Goal: Task Accomplishment & Management: Manage account settings

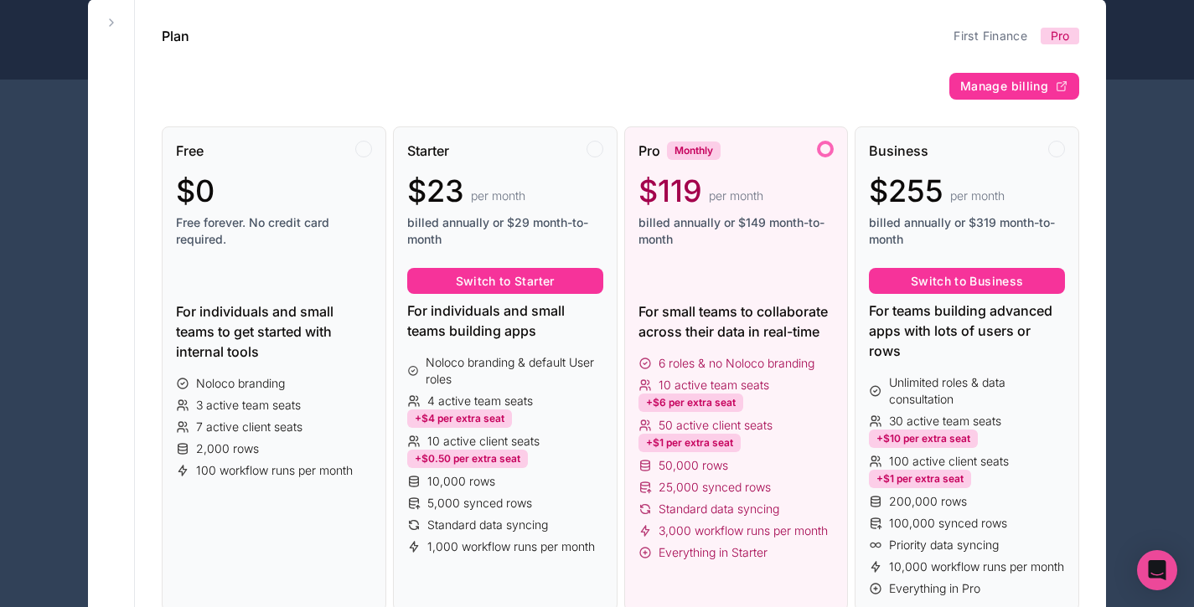
scroll to position [405, 0]
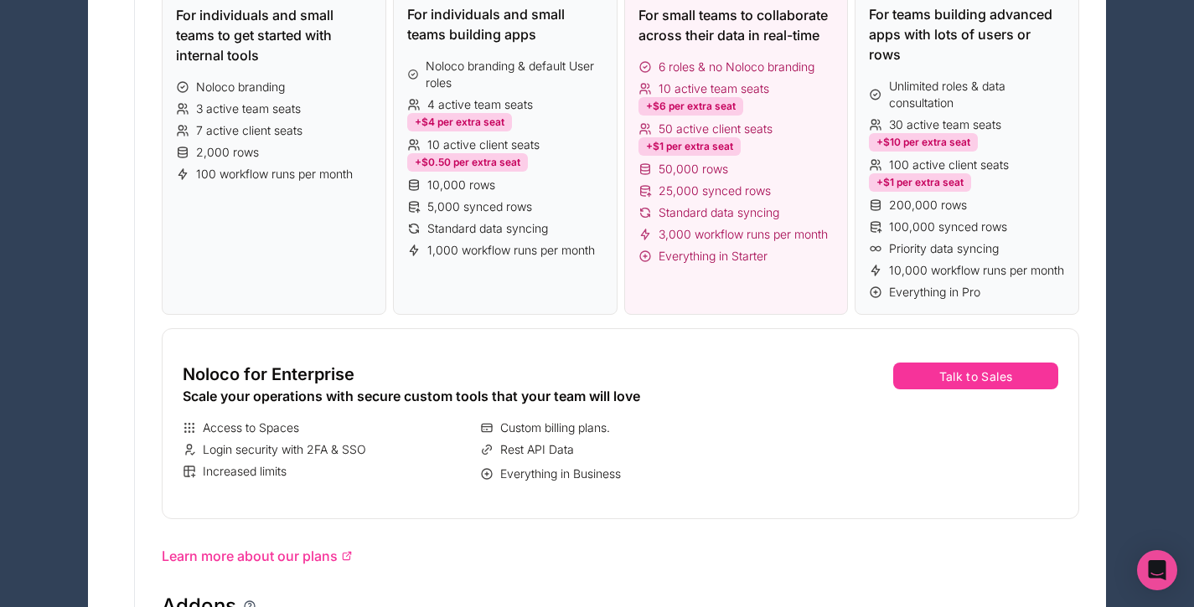
click at [956, 389] on button "Talk to Sales" at bounding box center [975, 376] width 165 height 27
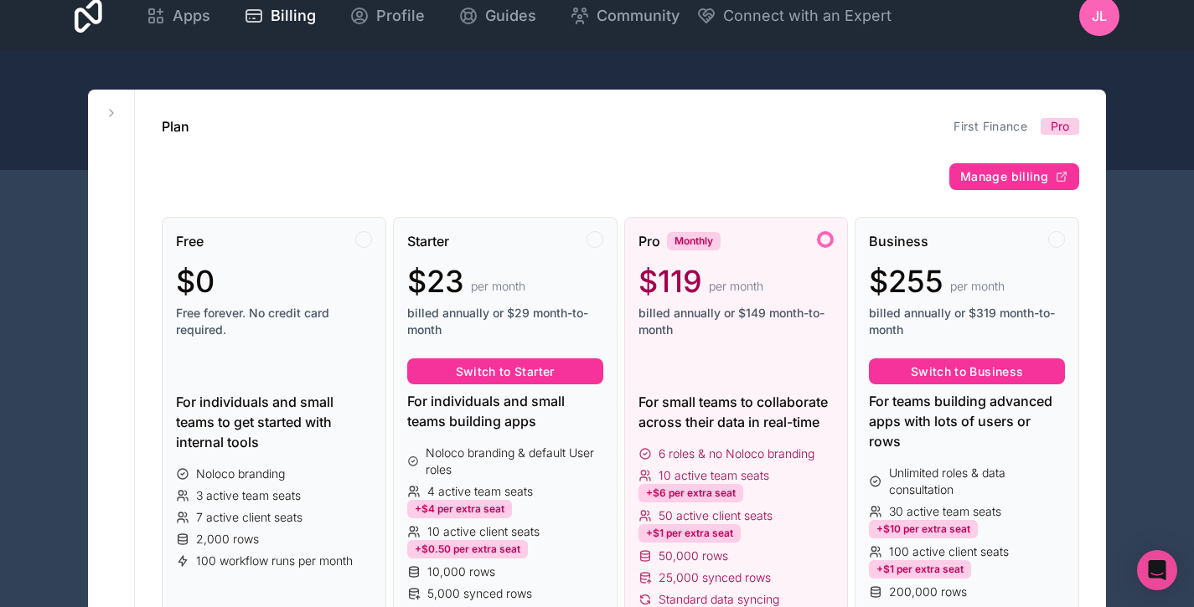
scroll to position [0, 0]
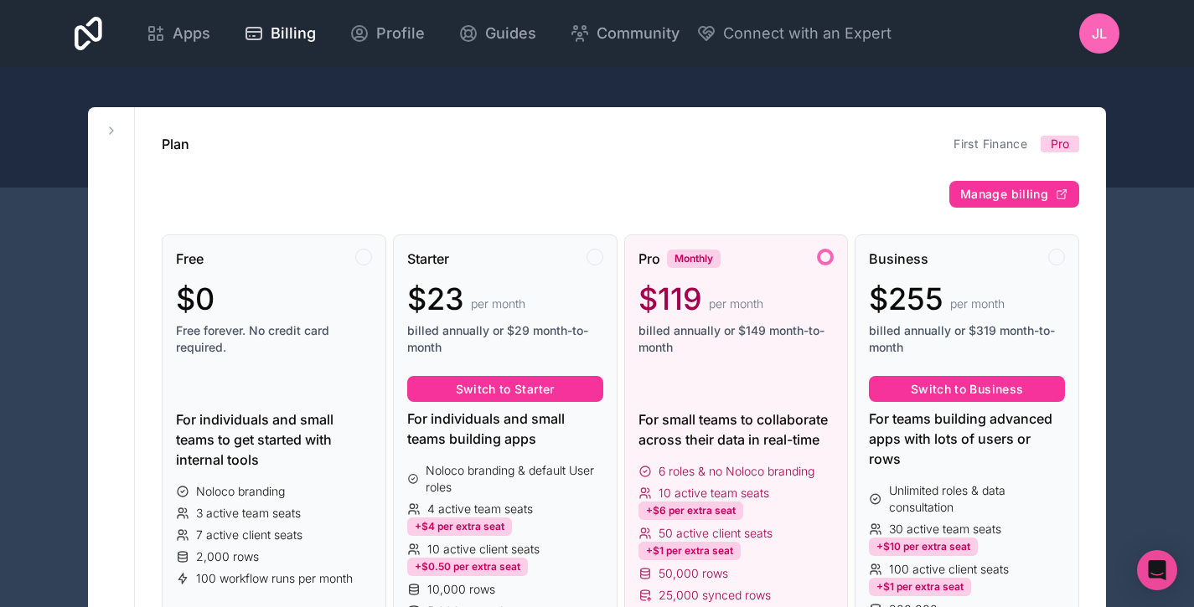
click at [987, 192] on span "Manage billing" at bounding box center [1004, 194] width 88 height 15
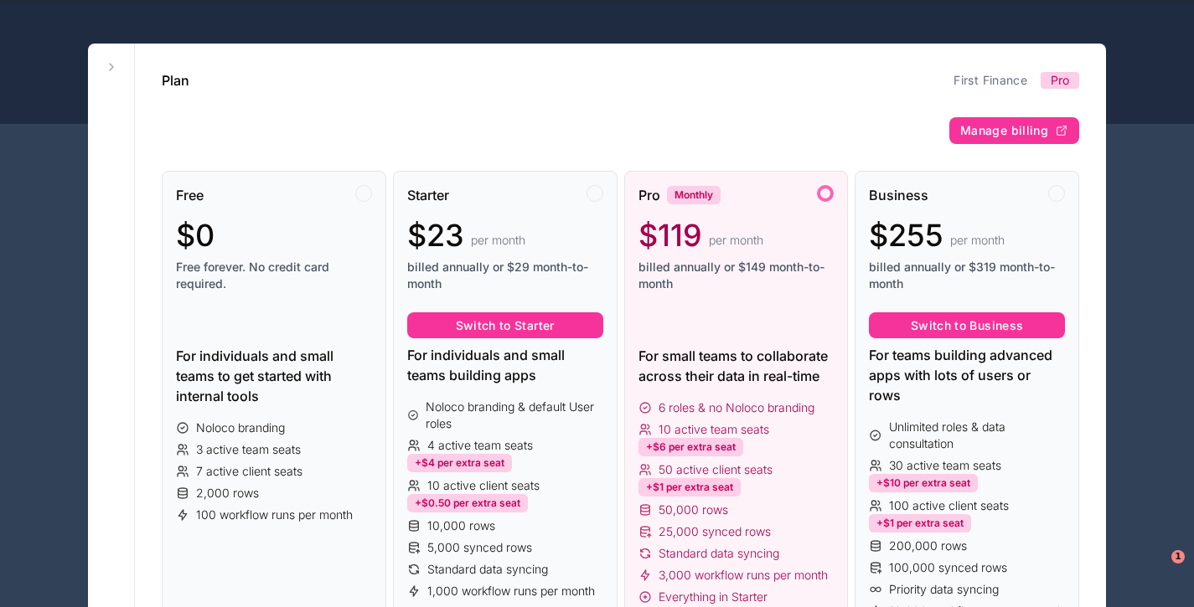
scroll to position [63, 0]
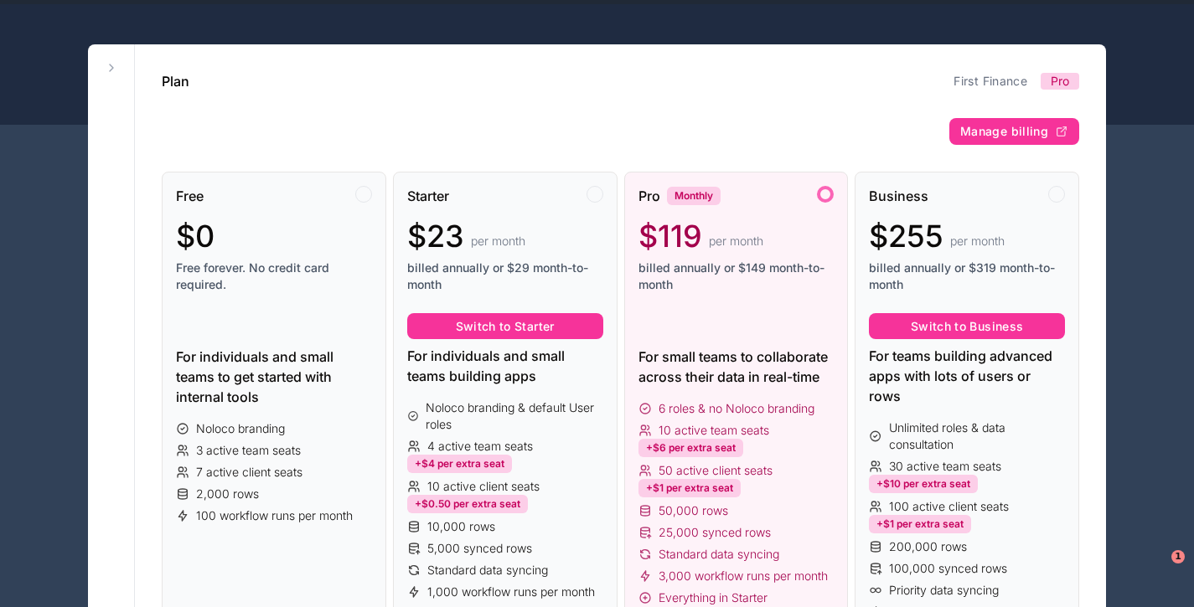
click at [983, 131] on span "Manage billing" at bounding box center [1004, 131] width 88 height 15
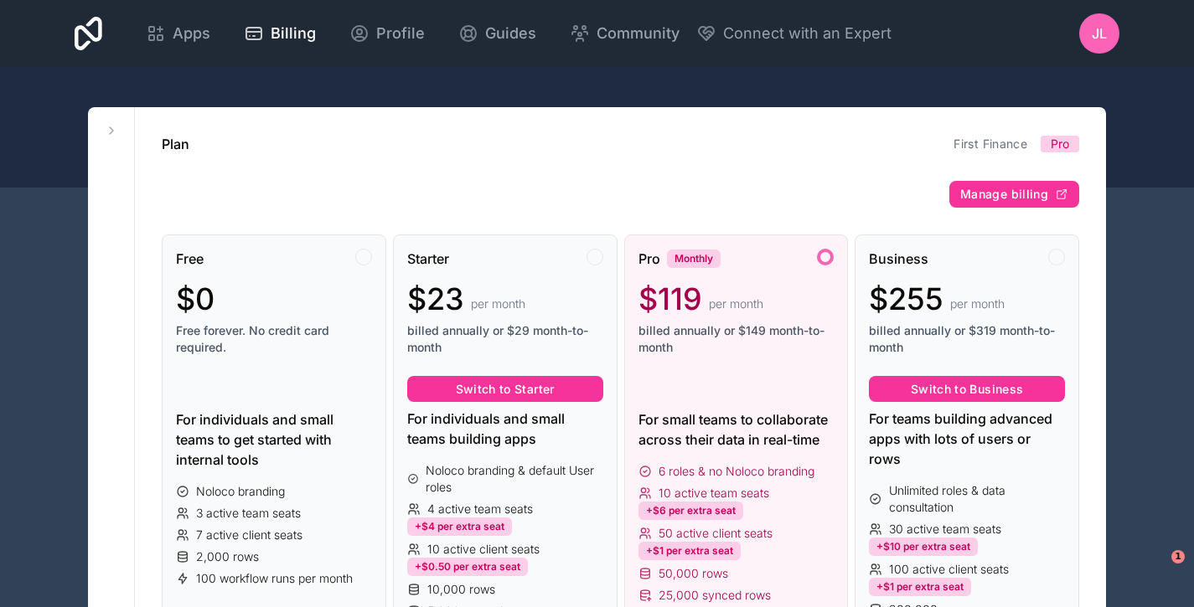
click at [711, 332] on span "billed annually or $149 month-to-month" at bounding box center [736, 339] width 196 height 34
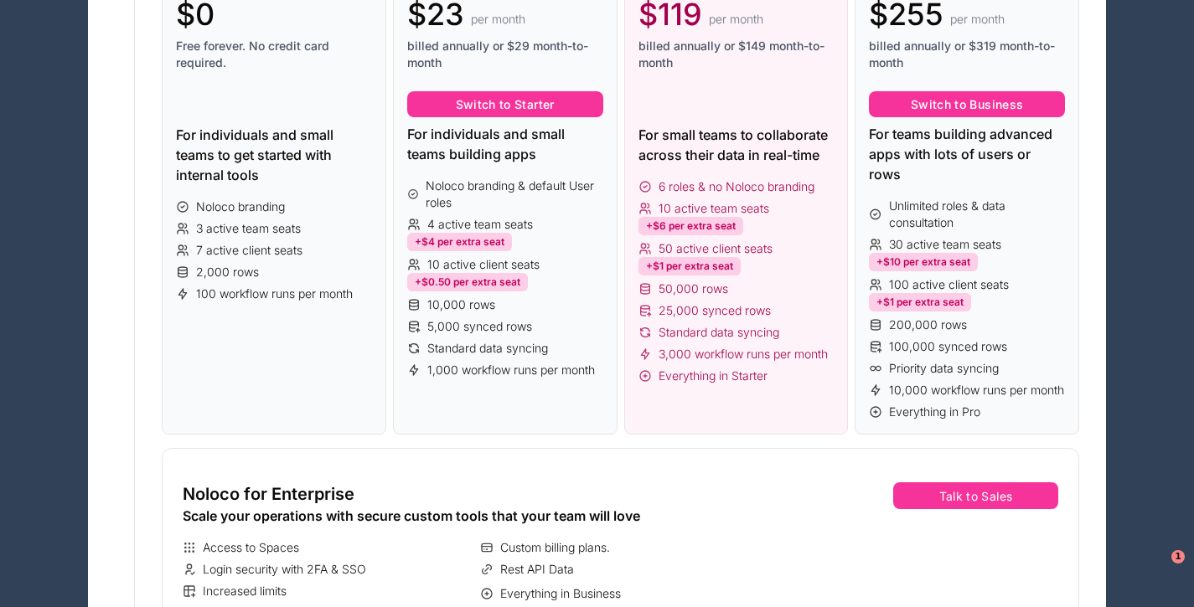
scroll to position [295, 0]
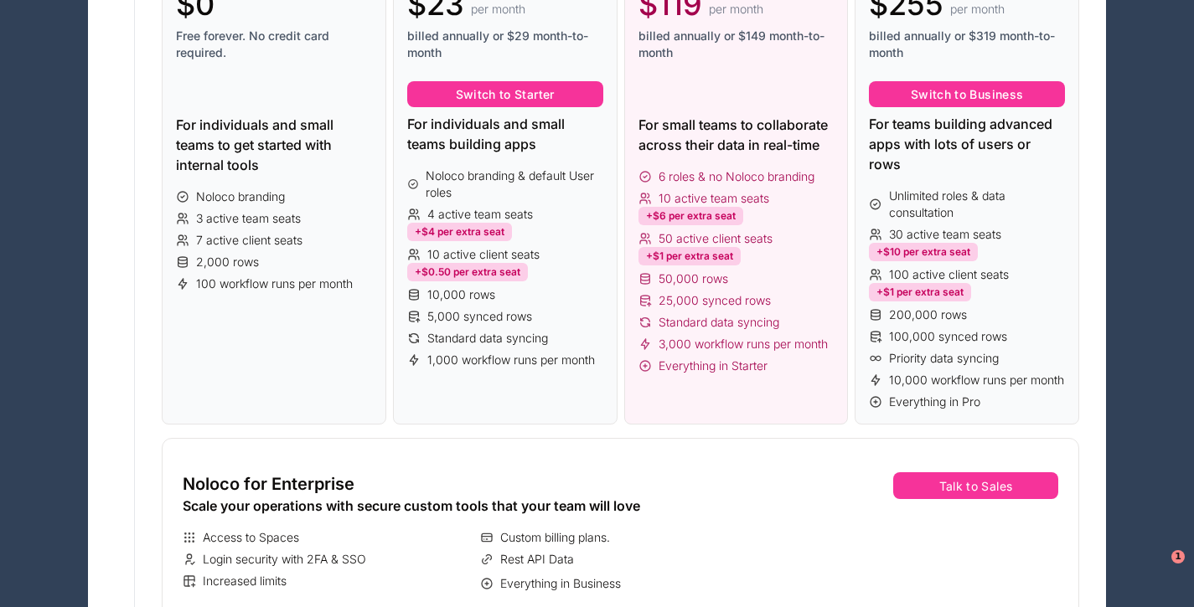
click at [711, 332] on div "6 roles & no Noloco branding 10 active team seats +$6 per extra seat 50 active …" at bounding box center [736, 271] width 196 height 206
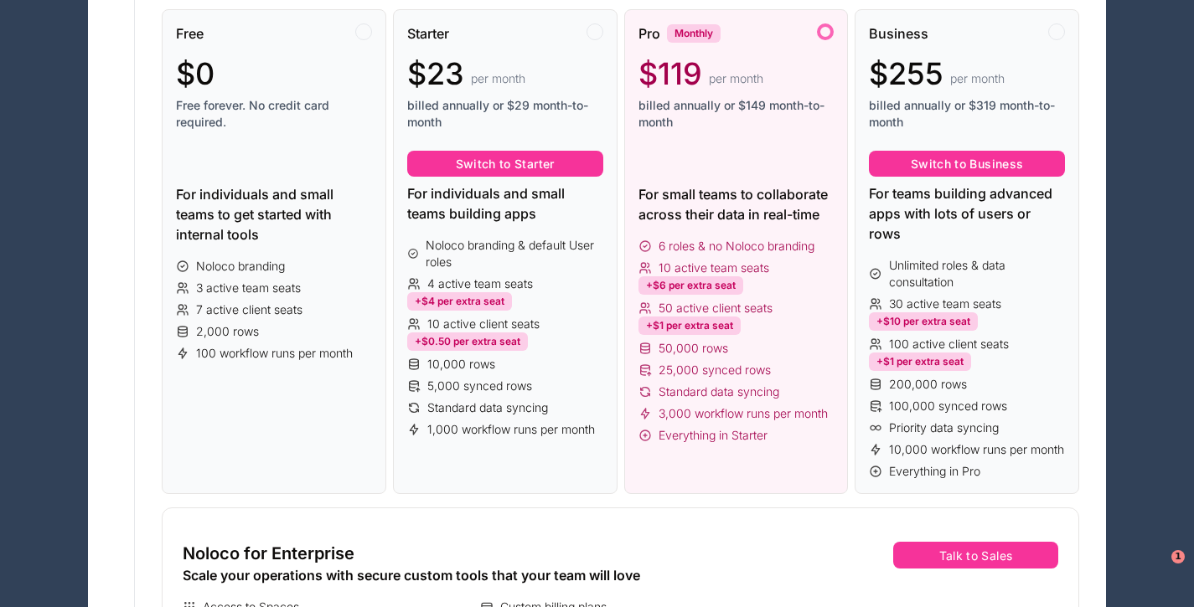
scroll to position [213, 0]
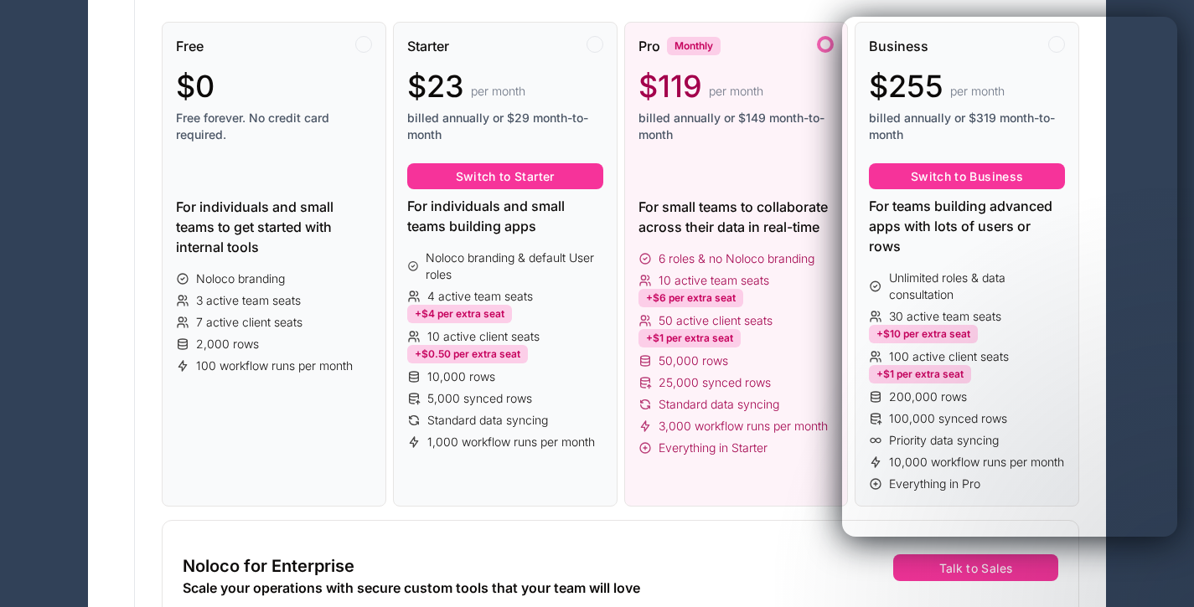
click at [507, 483] on div "Starter $23 per month billed annually or $29 month-to-month Switch to Starter F…" at bounding box center [505, 265] width 224 height 486
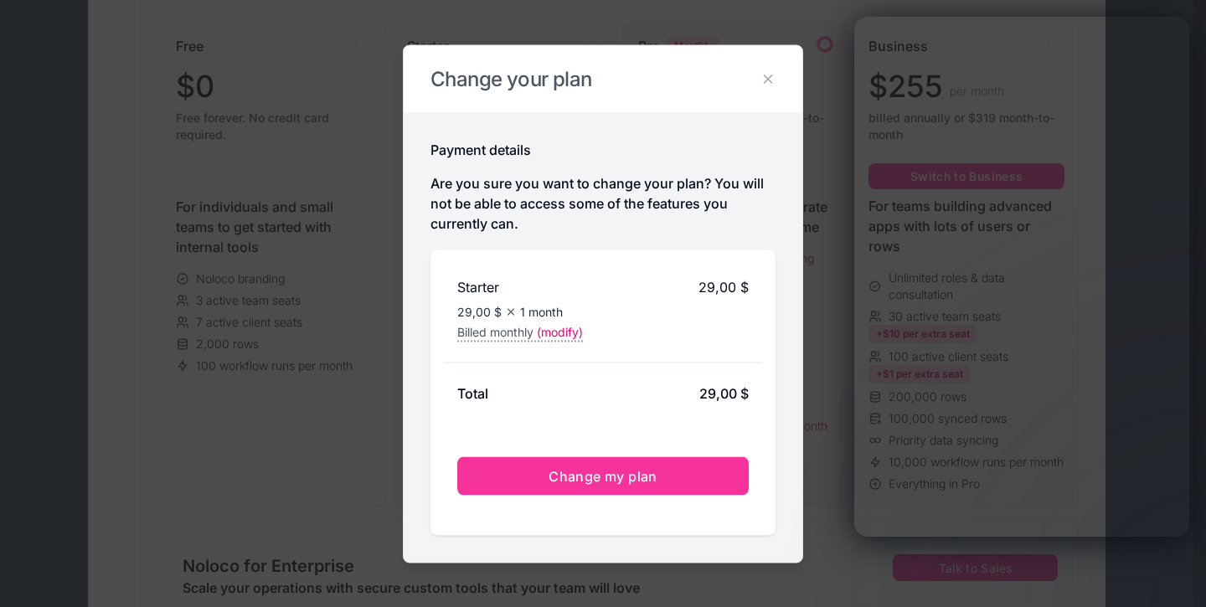
click at [768, 74] on icon at bounding box center [768, 78] width 15 height 15
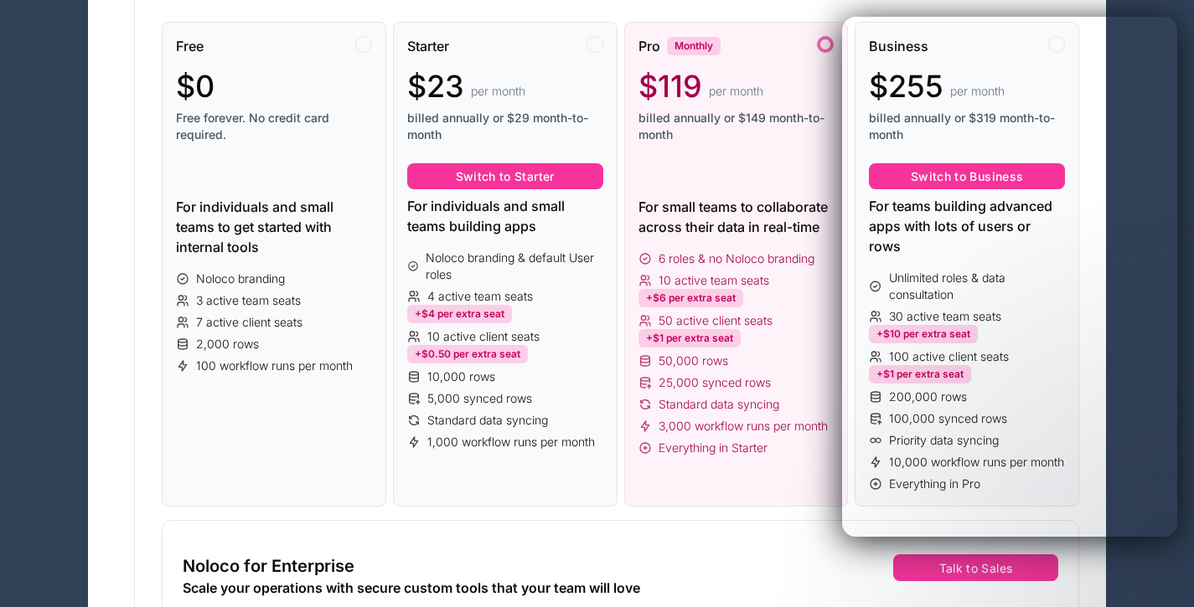
click at [778, 498] on div "Pro Monthly $119 per month billed annually or $149 month-to-month For small tea…" at bounding box center [736, 265] width 224 height 486
click at [770, 539] on div "Noloco for Enterprise Scale your operations with secure custom tools that your …" at bounding box center [620, 615] width 917 height 191
click at [802, 477] on div "Pro Monthly $119 per month billed annually or $149 month-to-month For small tea…" at bounding box center [736, 265] width 224 height 486
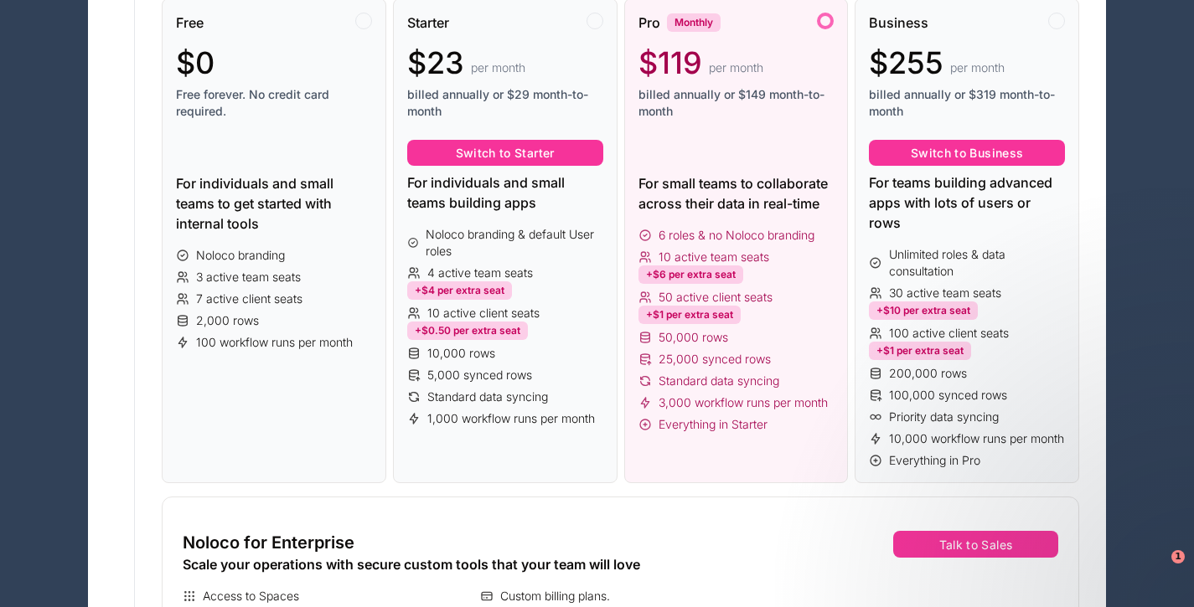
scroll to position [219, 0]
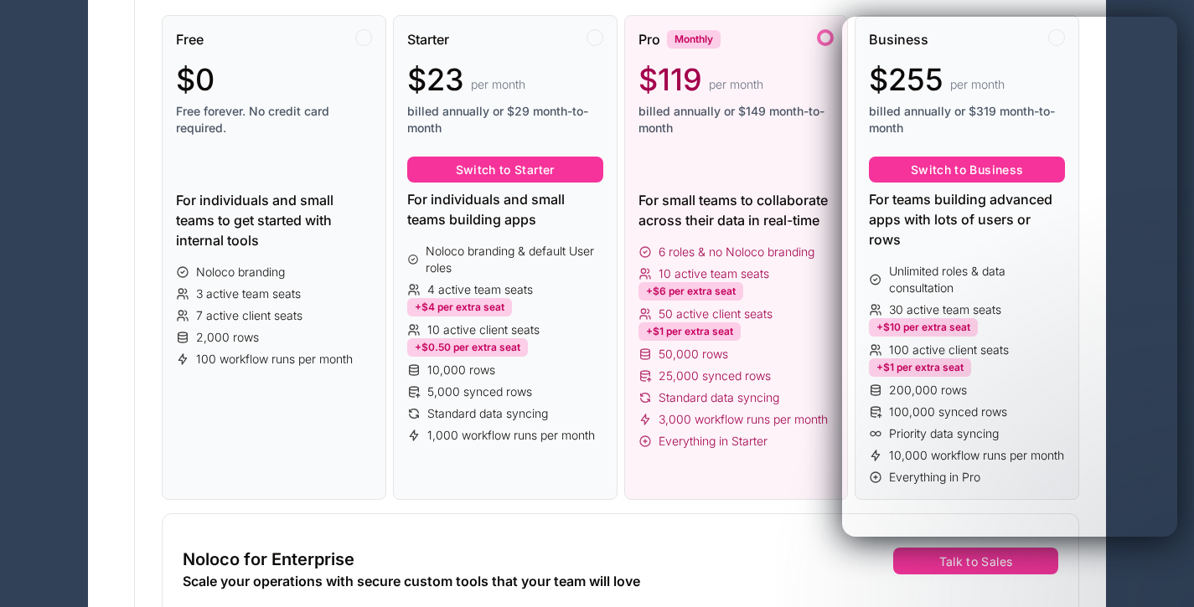
click at [761, 335] on div "50 active client seats +$1 per extra seat" at bounding box center [736, 323] width 196 height 35
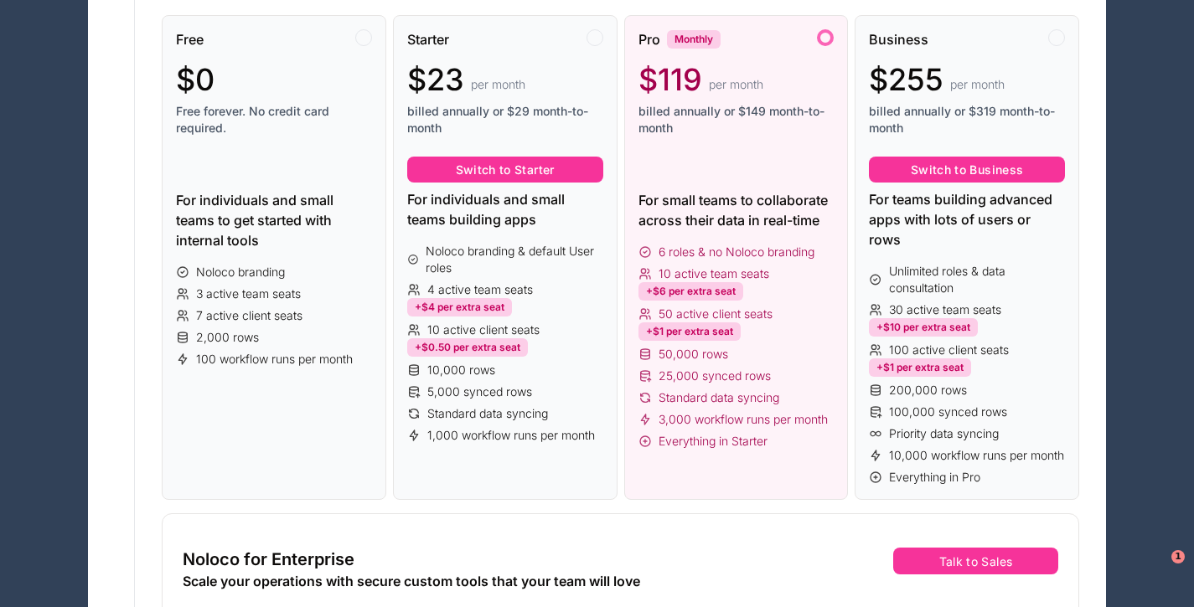
scroll to position [20, 0]
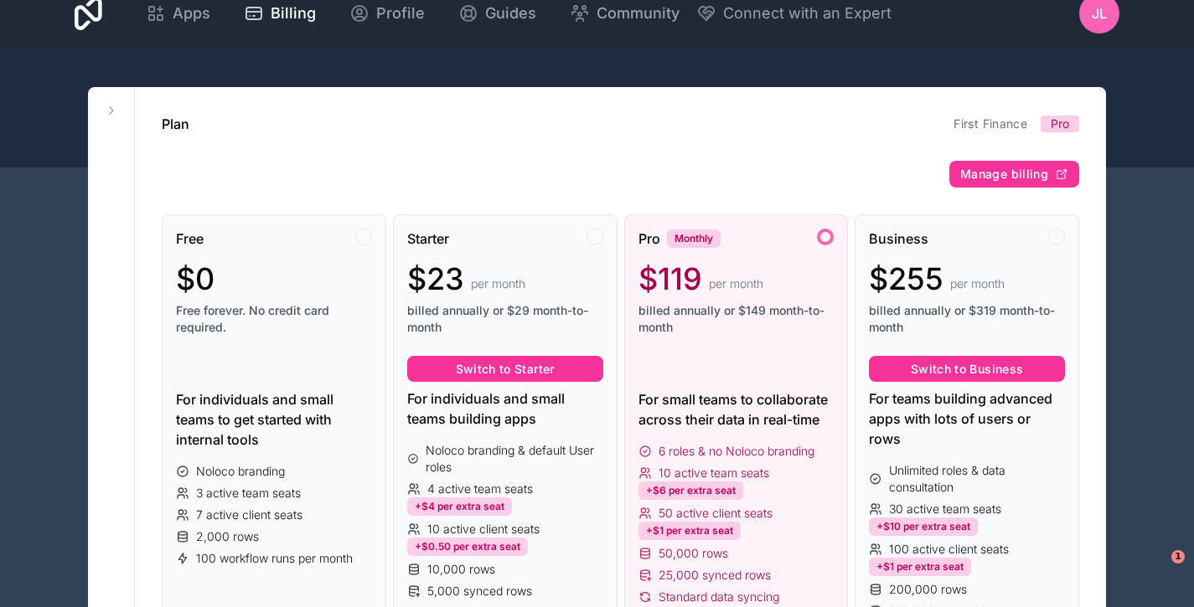
click at [1011, 176] on span "Manage billing" at bounding box center [1004, 174] width 88 height 15
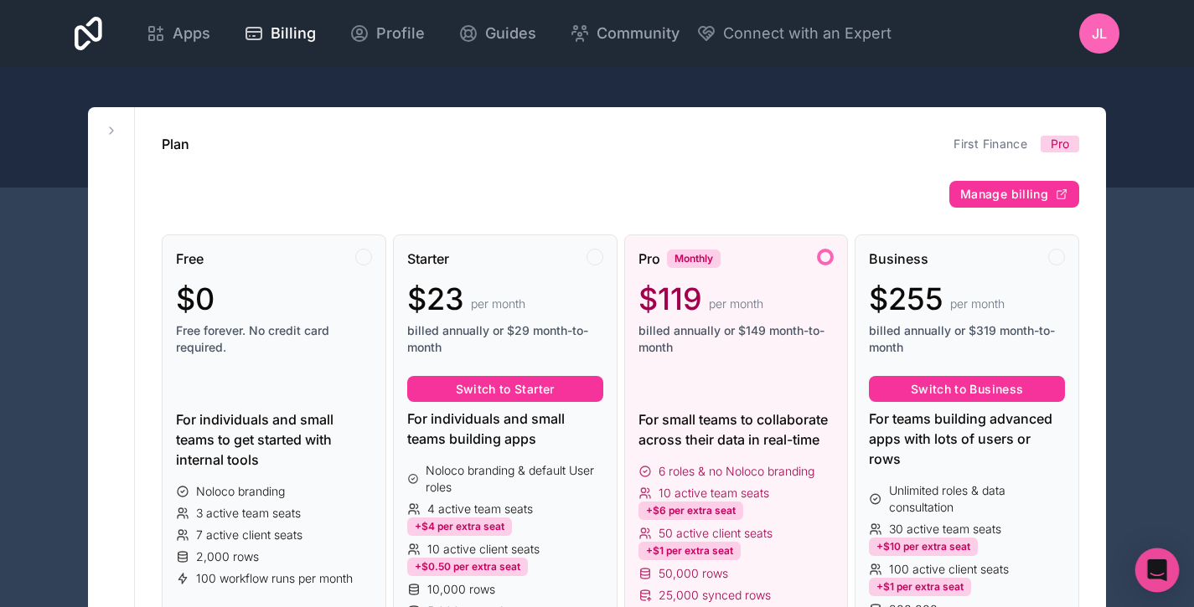
click at [1144, 556] on div "Open Intercom Messenger" at bounding box center [1157, 571] width 44 height 44
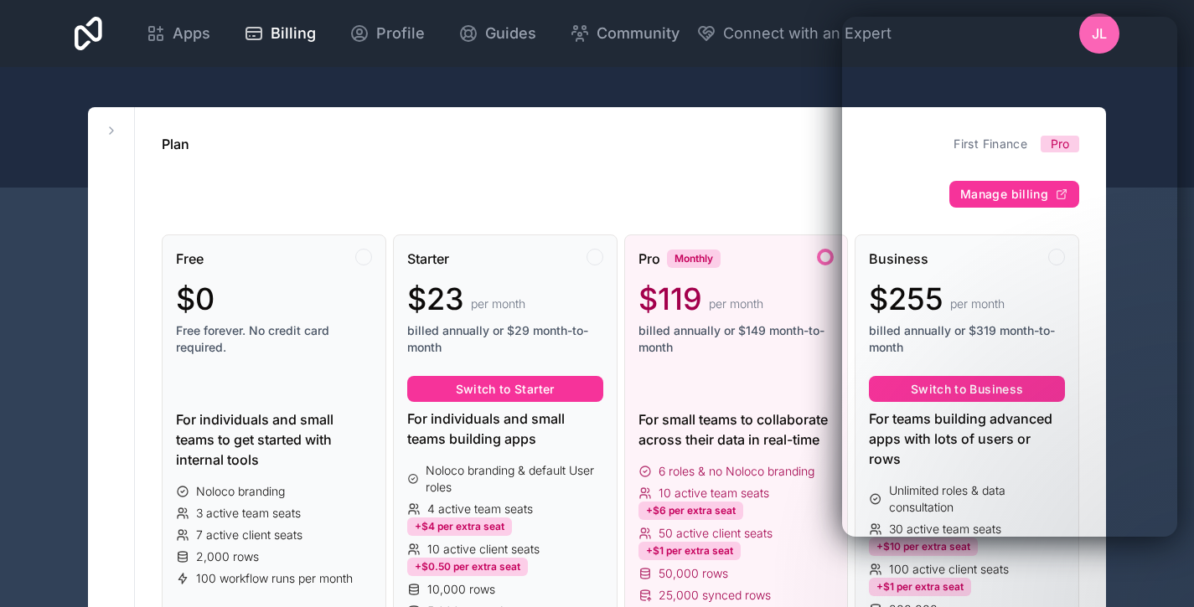
click at [539, 93] on div at bounding box center [597, 127] width 1194 height 121
click at [750, 97] on div at bounding box center [597, 127] width 1194 height 121
click at [764, 261] on div "Pro Monthly" at bounding box center [736, 259] width 196 height 20
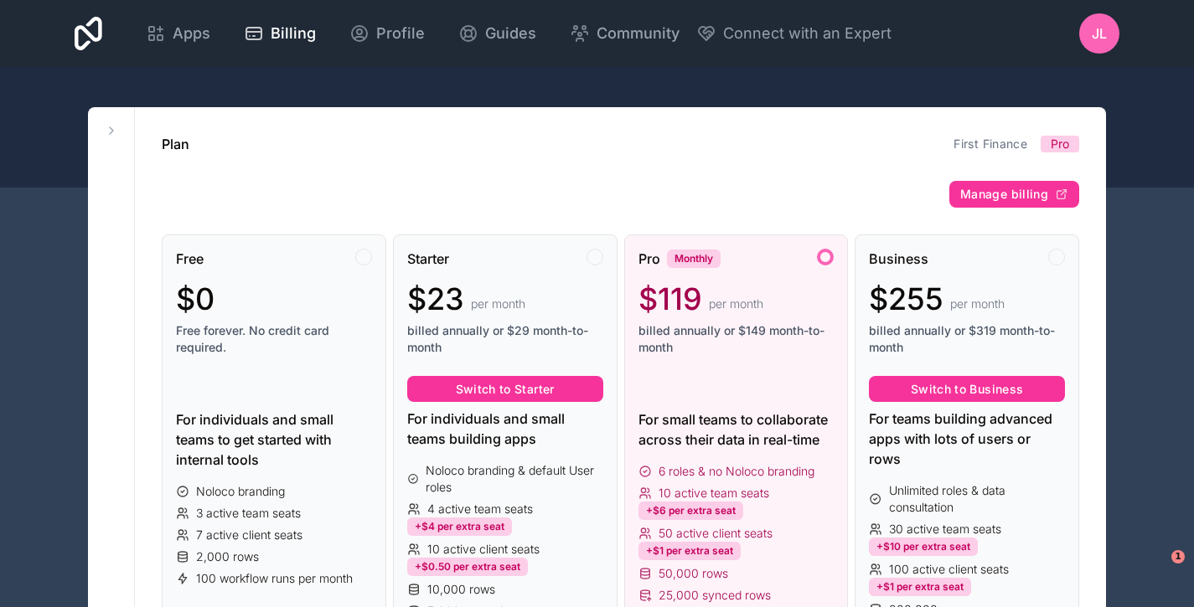
click at [1004, 191] on span "Manage billing" at bounding box center [1004, 194] width 88 height 15
